Goal: Entertainment & Leisure: Browse casually

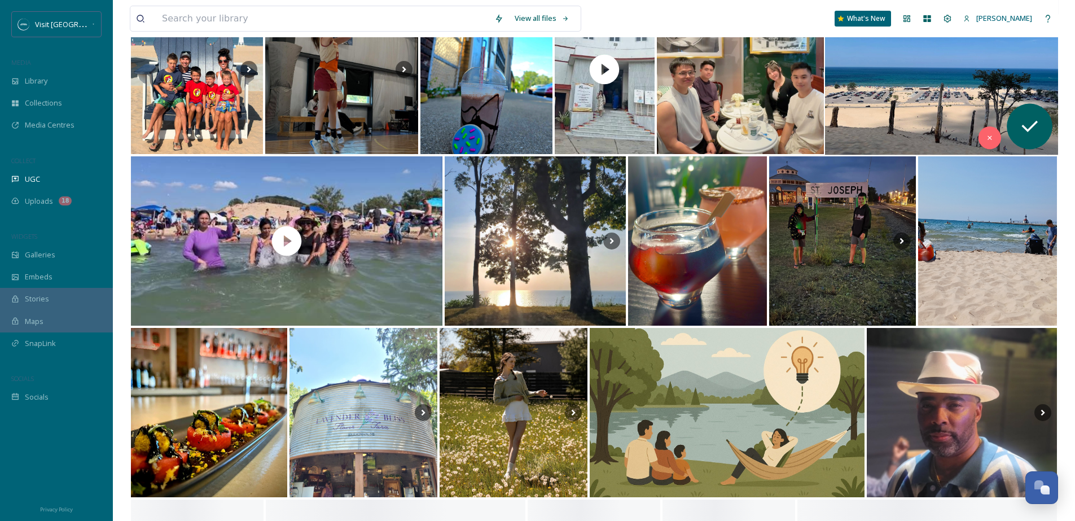
scroll to position [2805, 0]
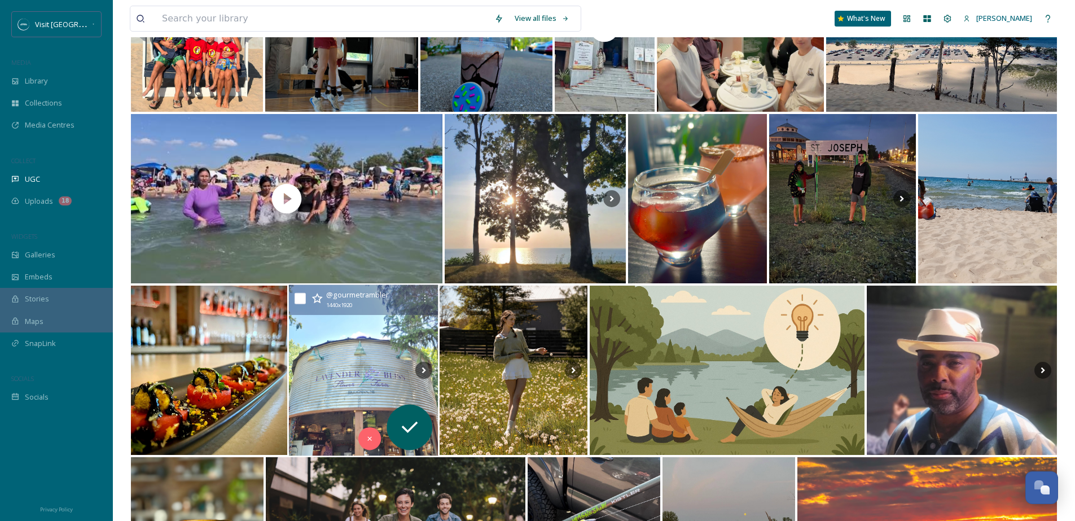
click at [366, 367] on img at bounding box center [364, 370] width 150 height 171
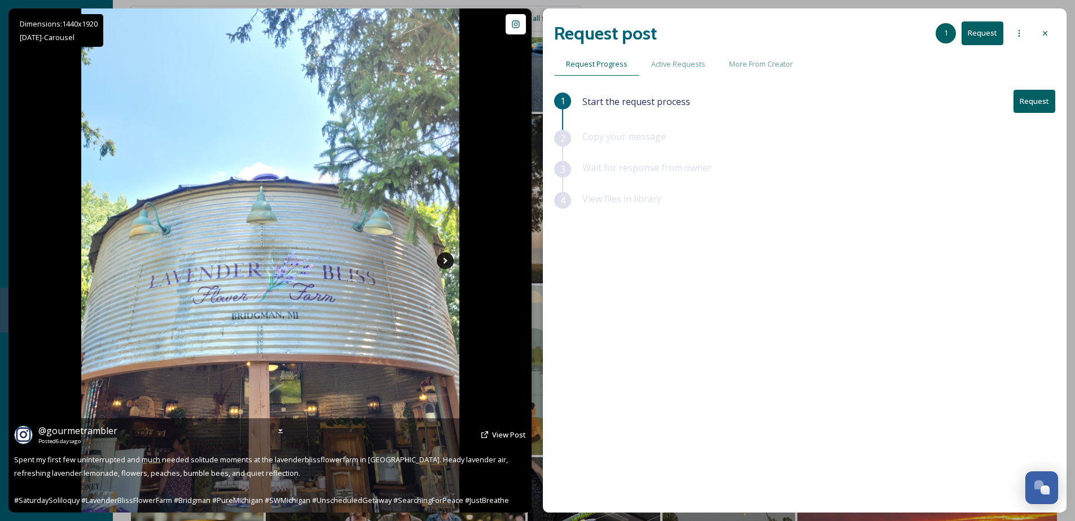
click at [445, 264] on icon at bounding box center [445, 260] width 17 height 17
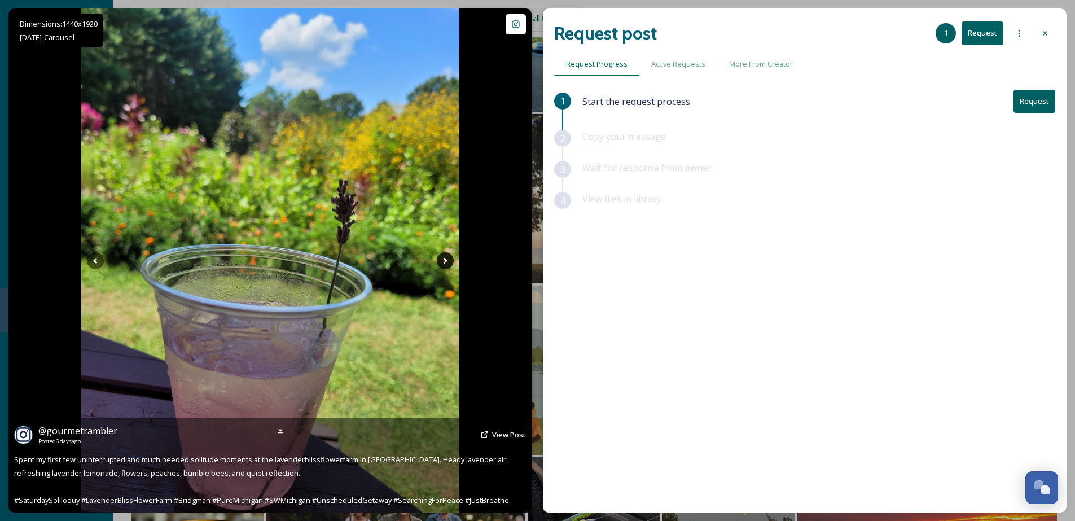
click at [446, 262] on icon at bounding box center [445, 260] width 17 height 17
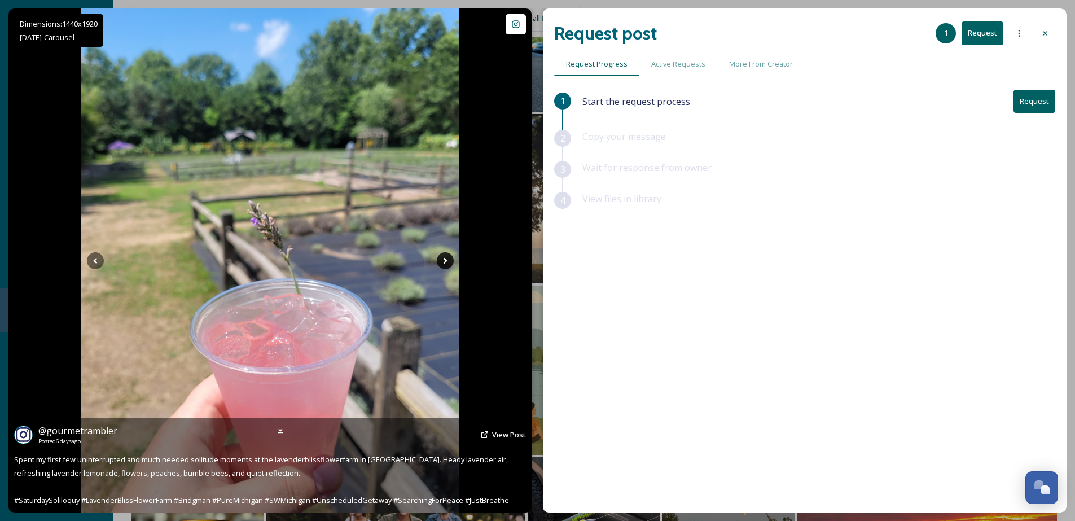
click at [446, 262] on icon at bounding box center [445, 260] width 17 height 17
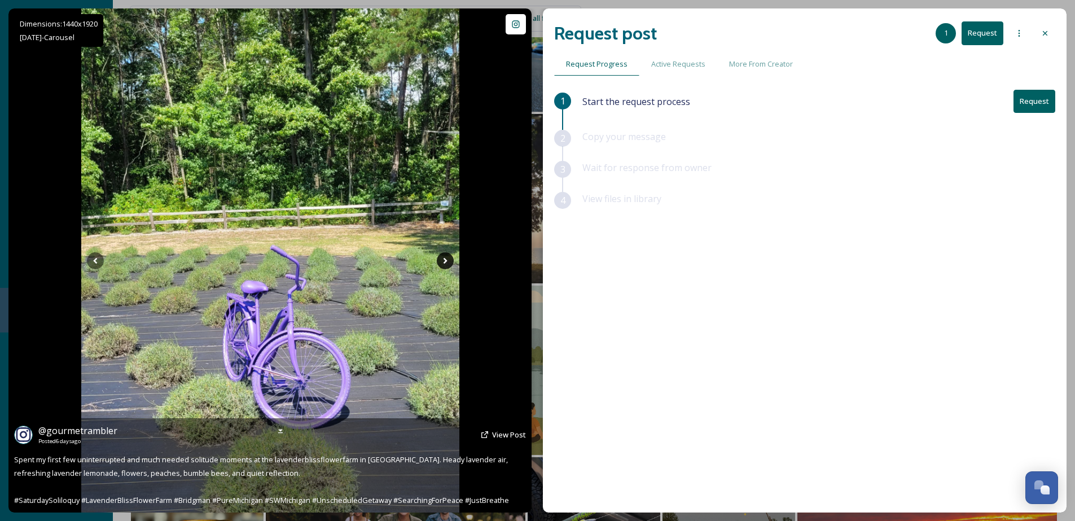
click at [446, 262] on icon at bounding box center [445, 260] width 17 height 17
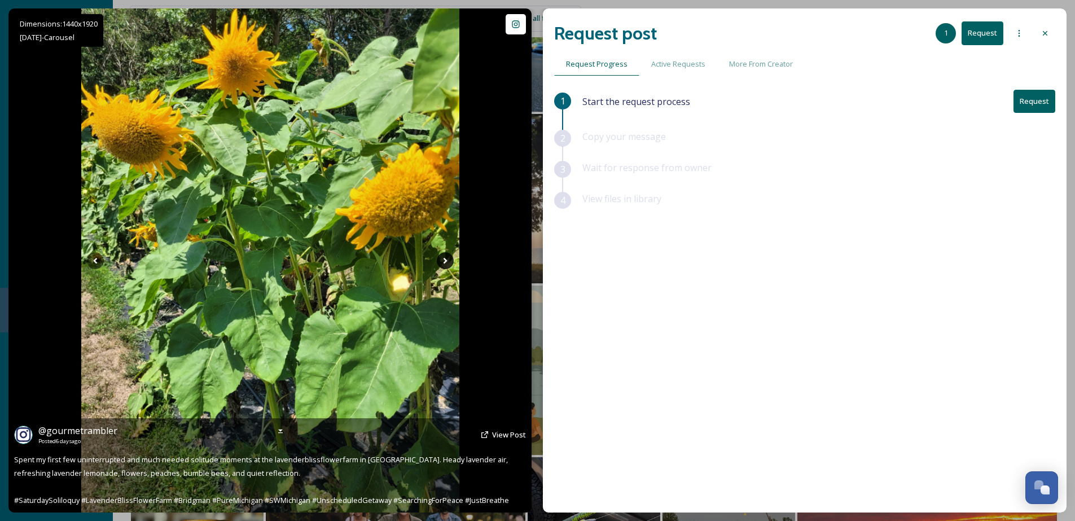
click at [446, 262] on icon at bounding box center [445, 260] width 17 height 17
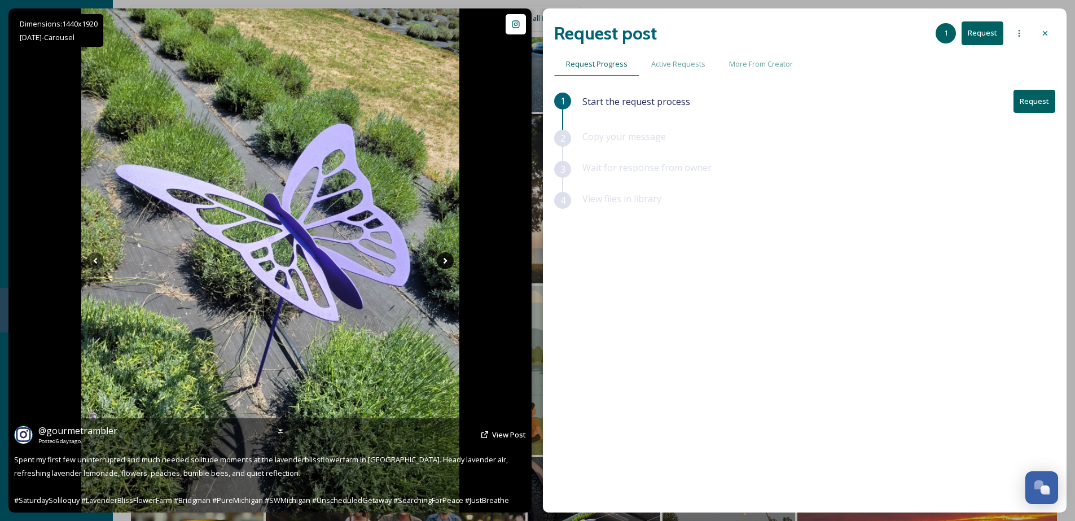
click at [446, 262] on icon at bounding box center [445, 260] width 17 height 17
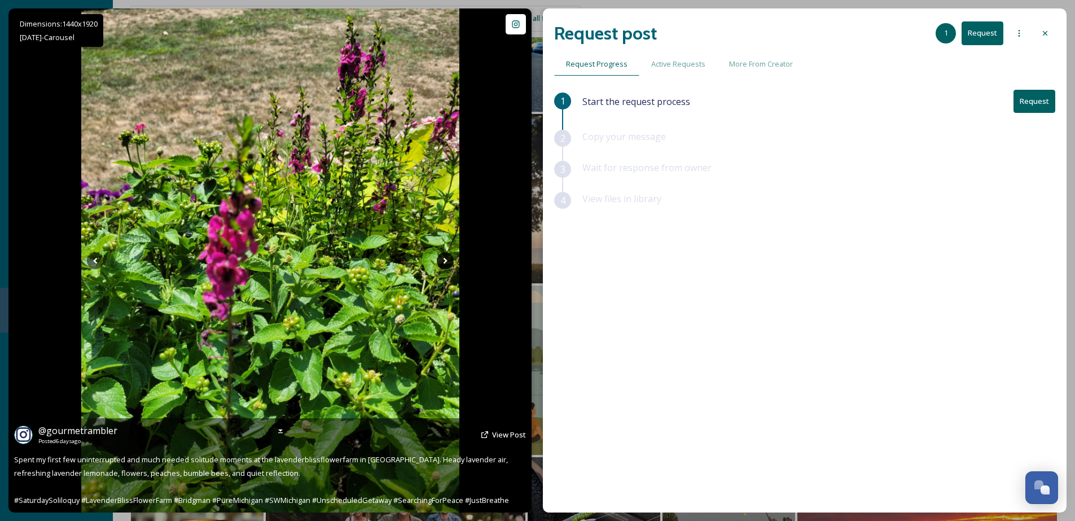
click at [446, 262] on icon at bounding box center [445, 260] width 17 height 17
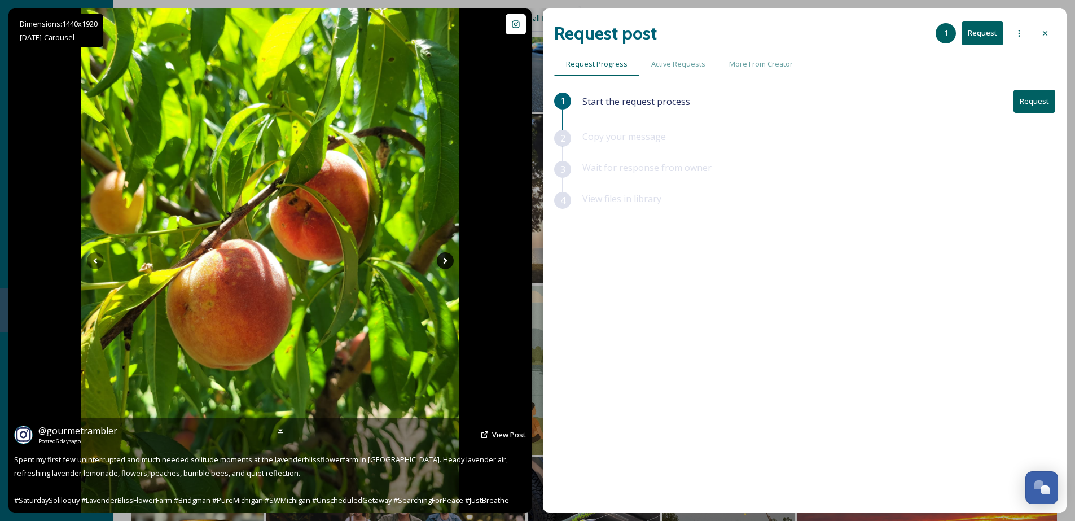
click at [446, 262] on icon at bounding box center [445, 260] width 17 height 17
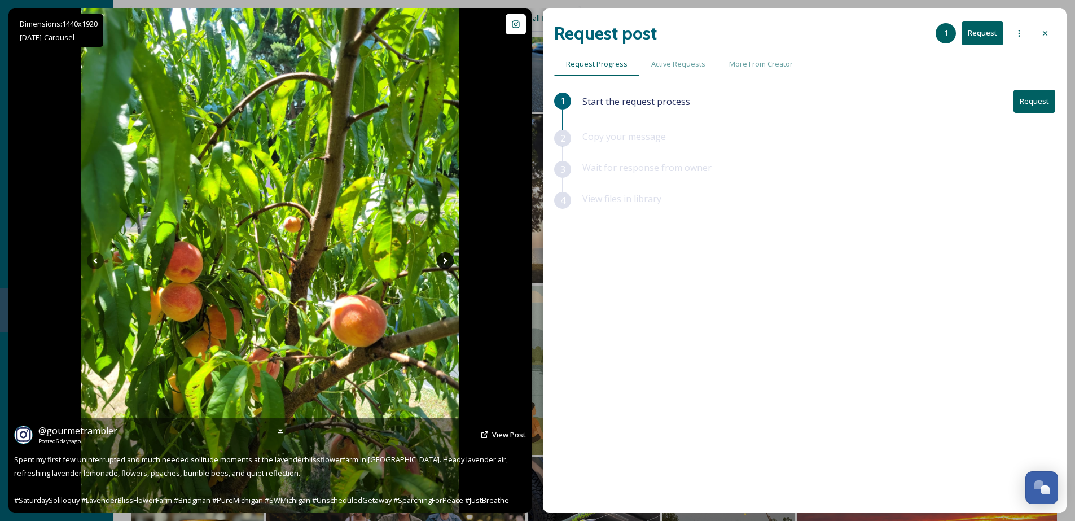
click at [446, 262] on icon at bounding box center [445, 260] width 17 height 17
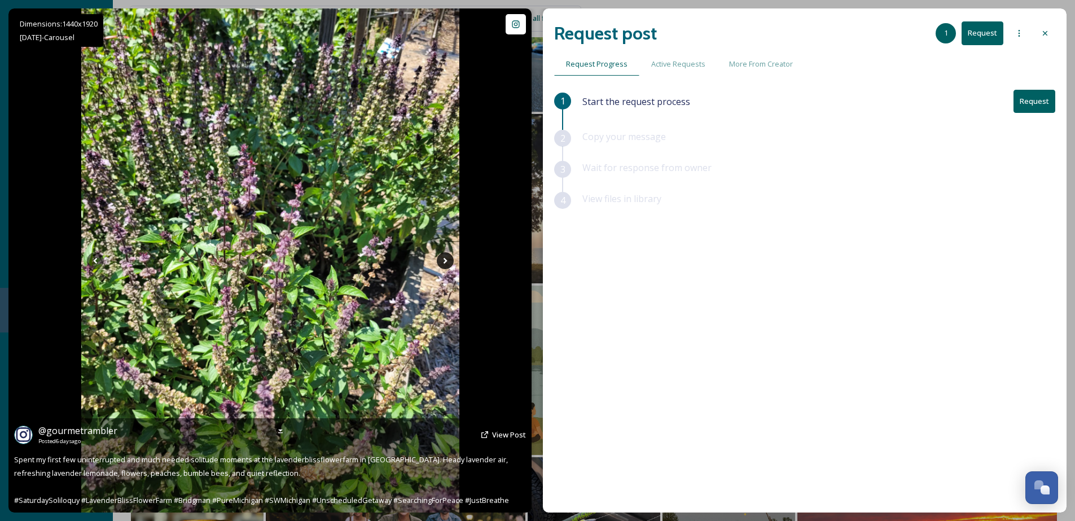
click at [446, 262] on icon at bounding box center [445, 260] width 17 height 17
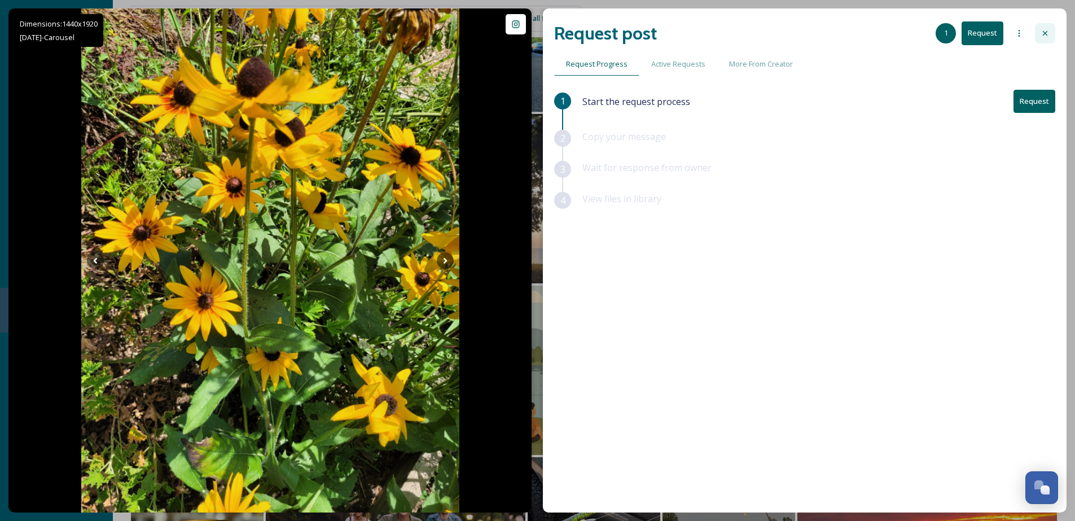
click at [1047, 34] on icon at bounding box center [1044, 33] width 9 height 9
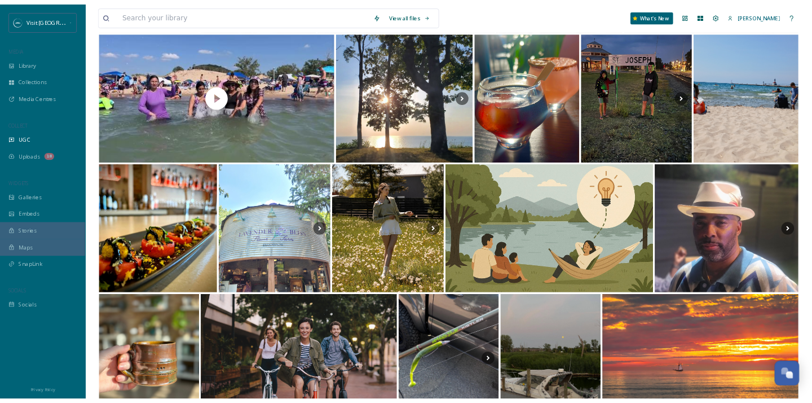
scroll to position [2944, 0]
